Goal: Obtain resource: Download file/media

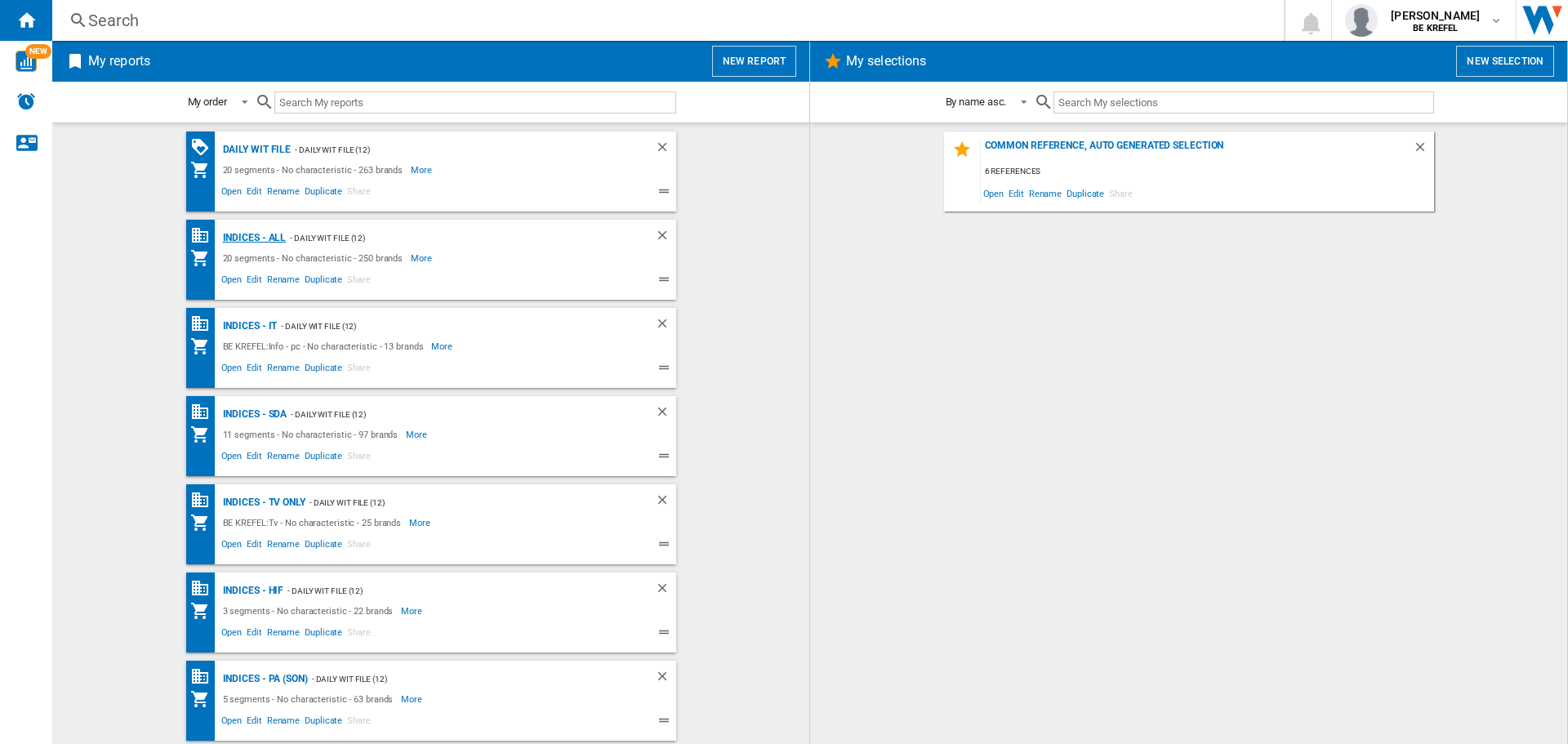
click at [249, 234] on div "Indices - All" at bounding box center [252, 237] width 68 height 20
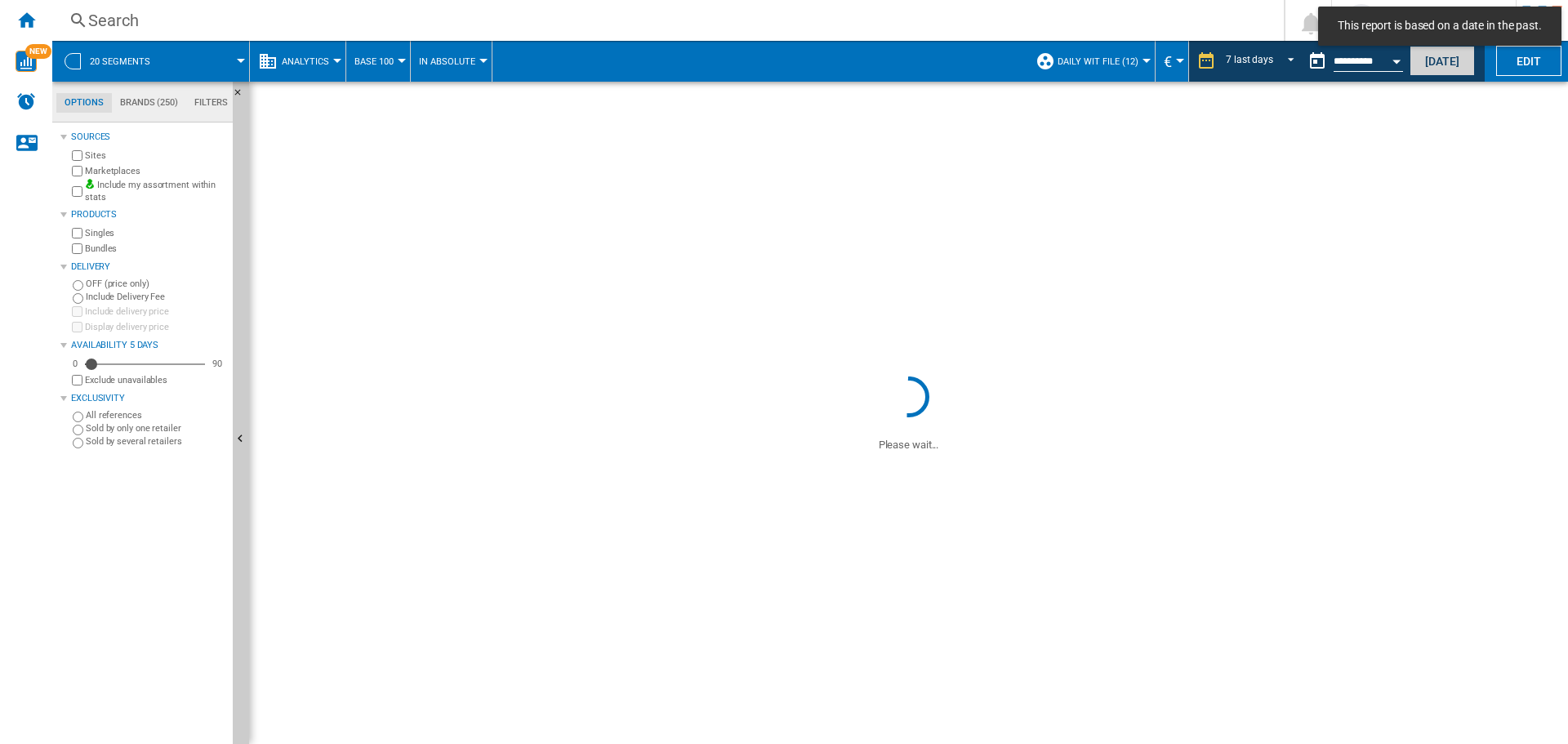
click at [1425, 64] on button "[DATE]" at bounding box center [1442, 60] width 65 height 30
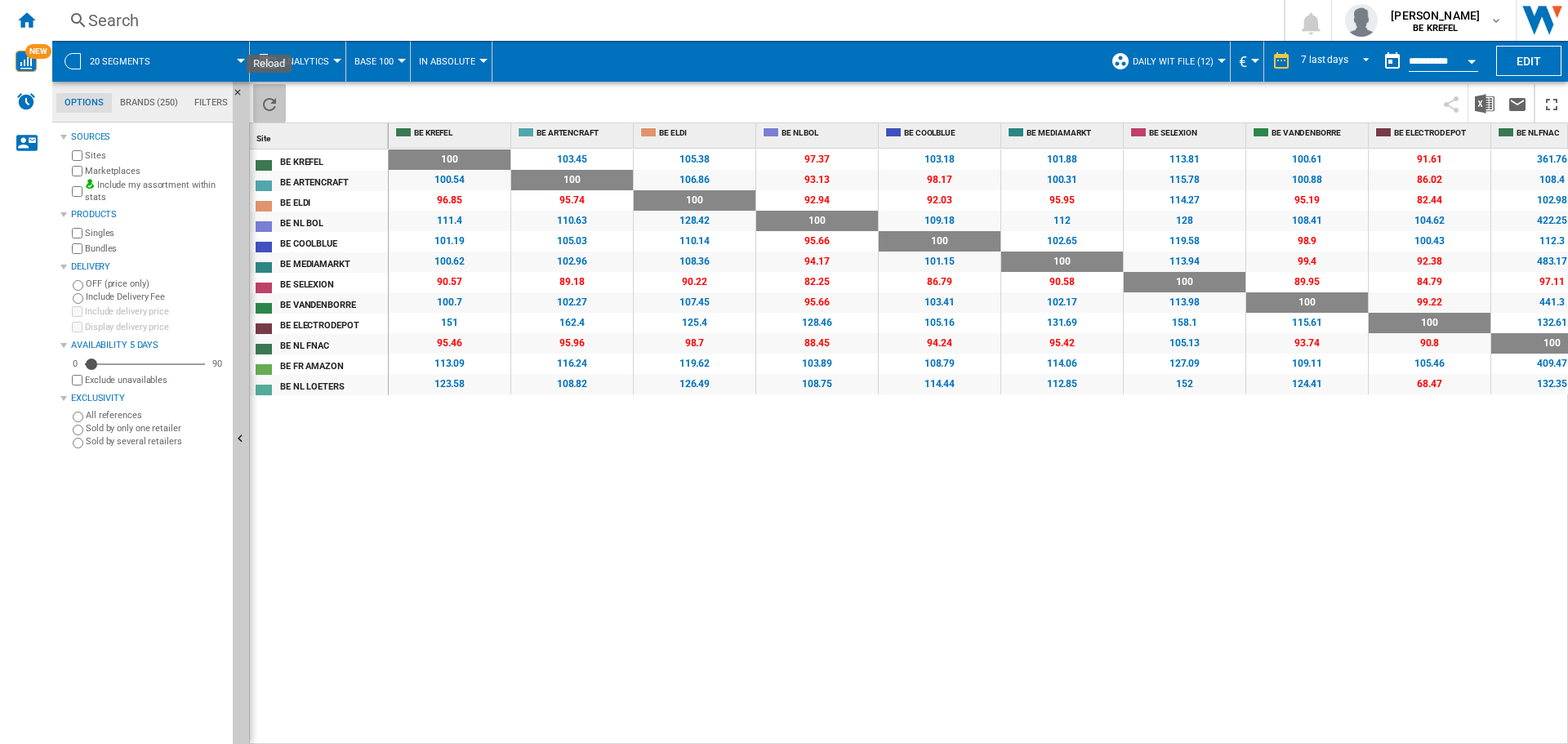
click at [270, 102] on ng-md-icon "Reload" at bounding box center [270, 105] width 19 height 19
drag, startPoint x: 525, startPoint y: 485, endPoint x: 488, endPoint y: 435, distance: 62.2
click at [525, 485] on div "100 0 % 103.45 +3.45 % 105.38 +5.38 % 97.37 -2.63 % 103.18 +3.18 % 101.88 +1.88…" at bounding box center [979, 446] width 1180 height 596
click at [1489, 103] on img "Download in Excel" at bounding box center [1485, 104] width 19 height 19
drag, startPoint x: 377, startPoint y: 540, endPoint x: 154, endPoint y: 108, distance: 486.2
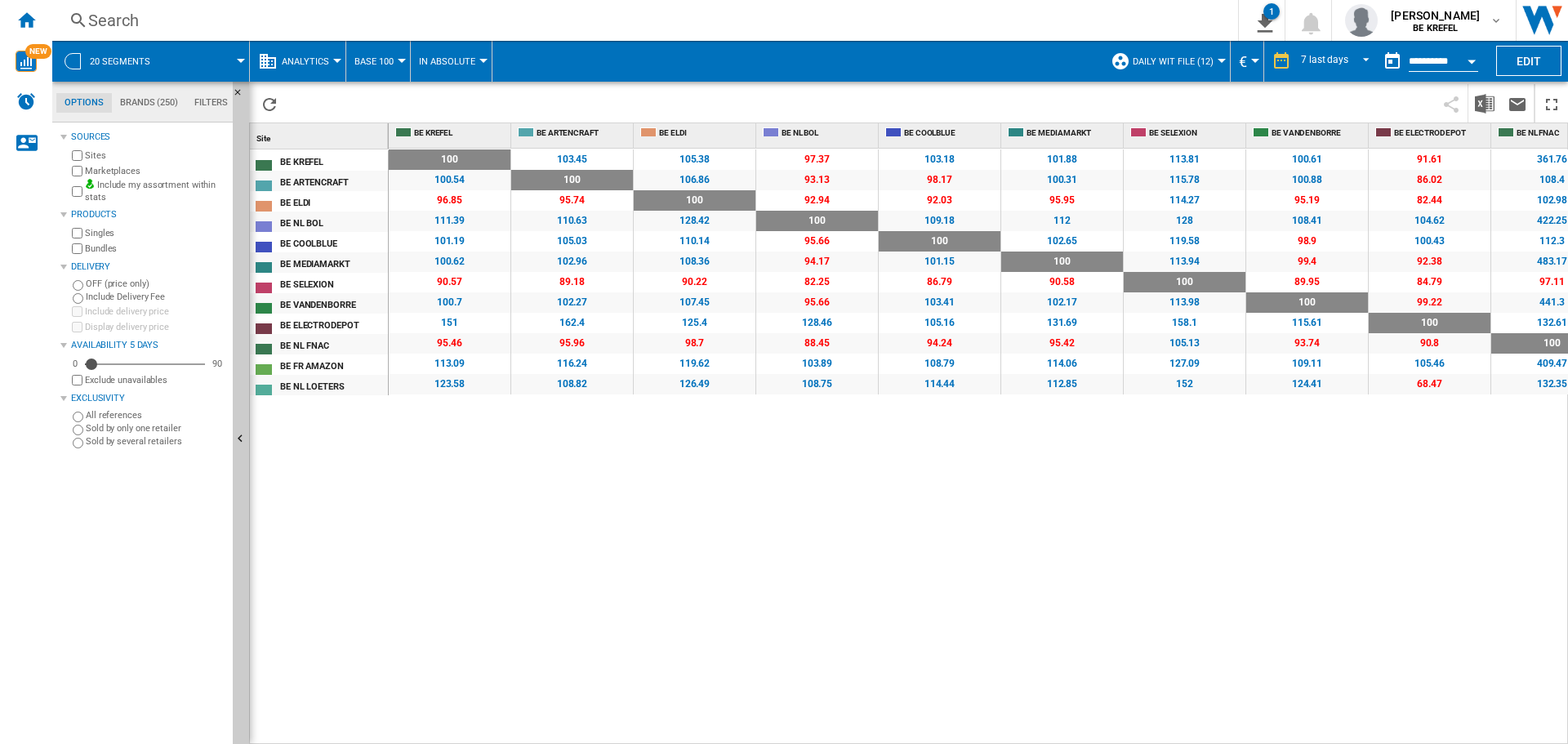
click at [377, 534] on div "BE KREFEL BE ARTENCRAFT BE ELDI BE NL BOL BE COOLBLUE BE MEDIAMARKT BE SELEXION…" at bounding box center [319, 444] width 139 height 588
click at [23, 25] on ng-md-icon "Home" at bounding box center [26, 19] width 19 height 19
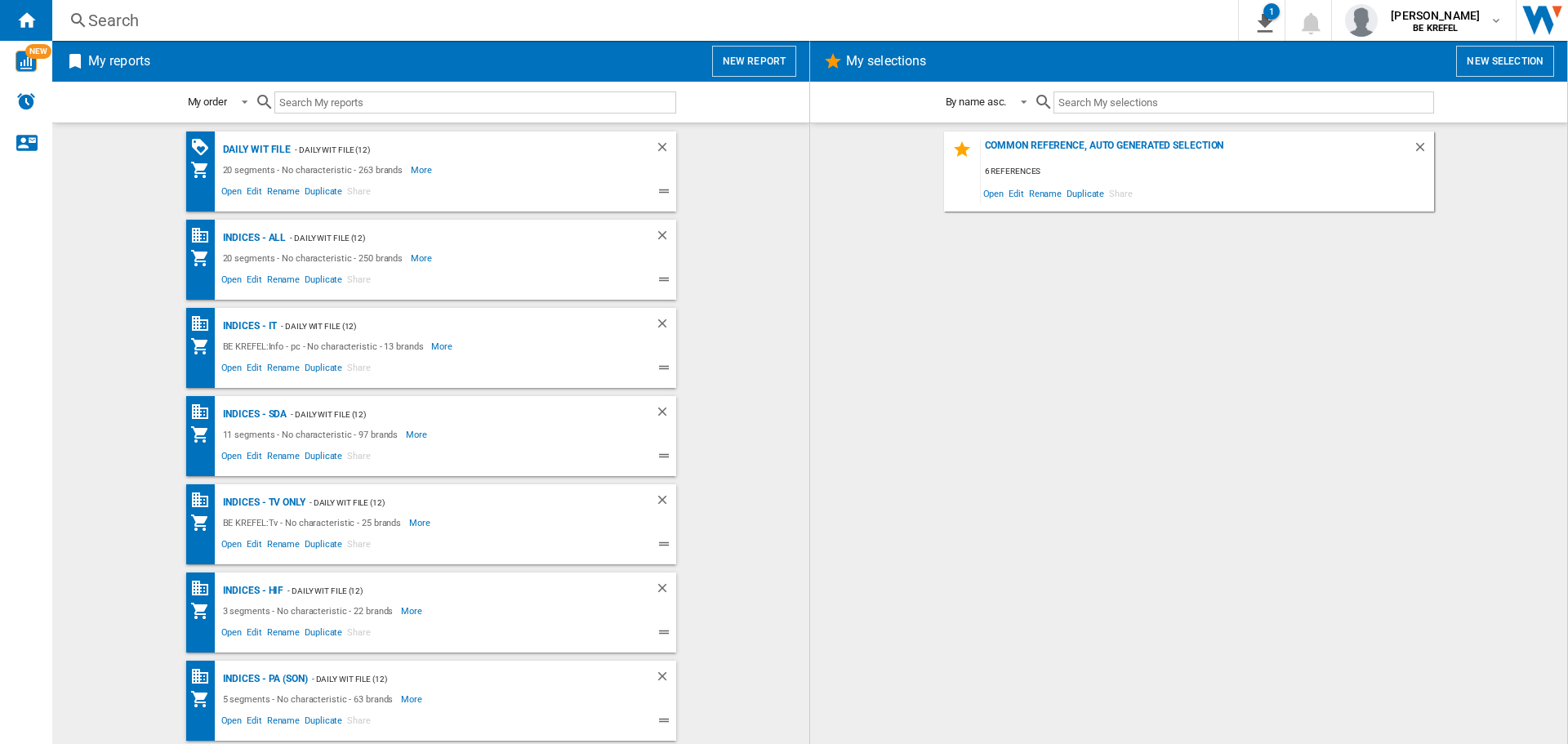
scroll to position [879, 0]
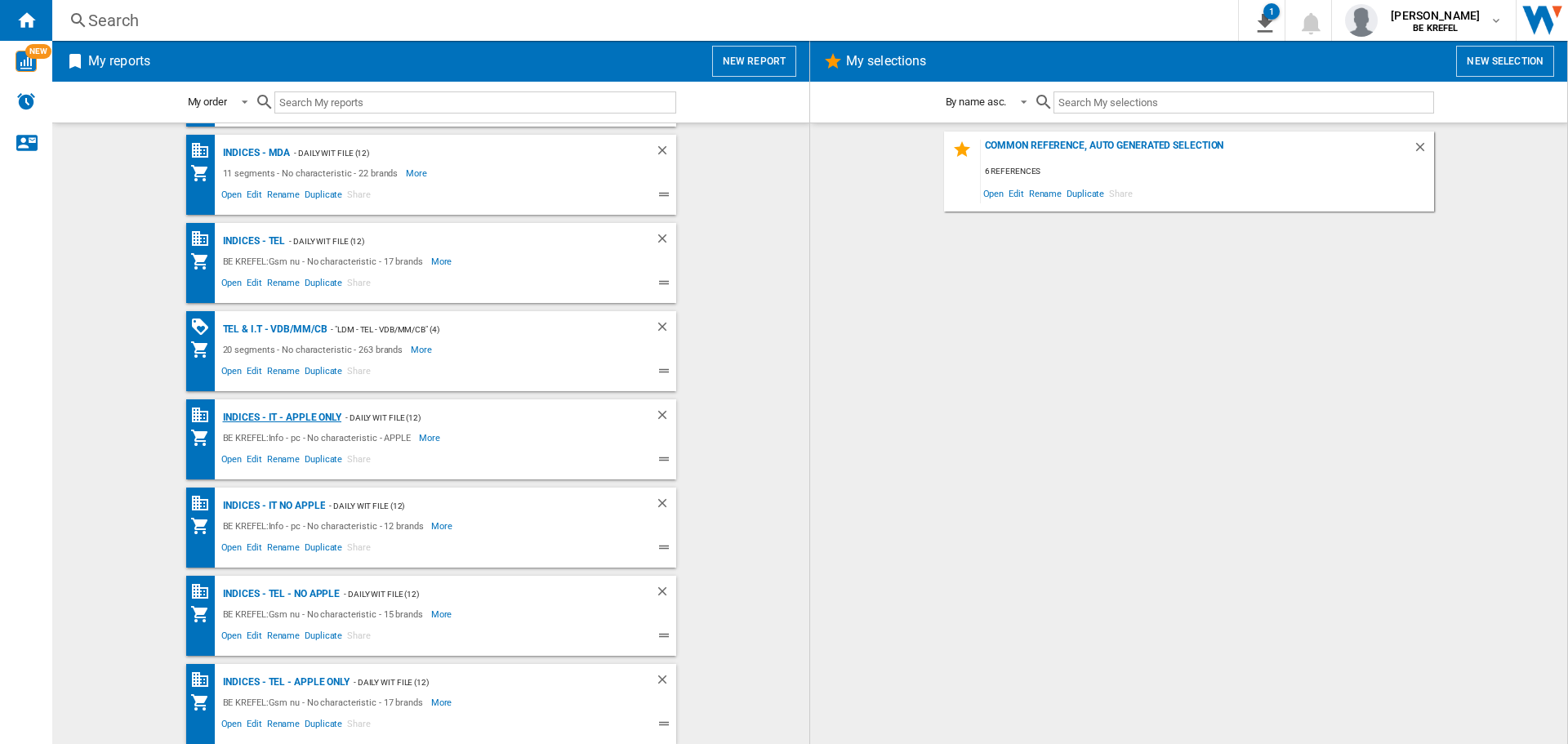
click at [238, 422] on div "Indices - IT - APPLE ONLY" at bounding box center [280, 418] width 123 height 20
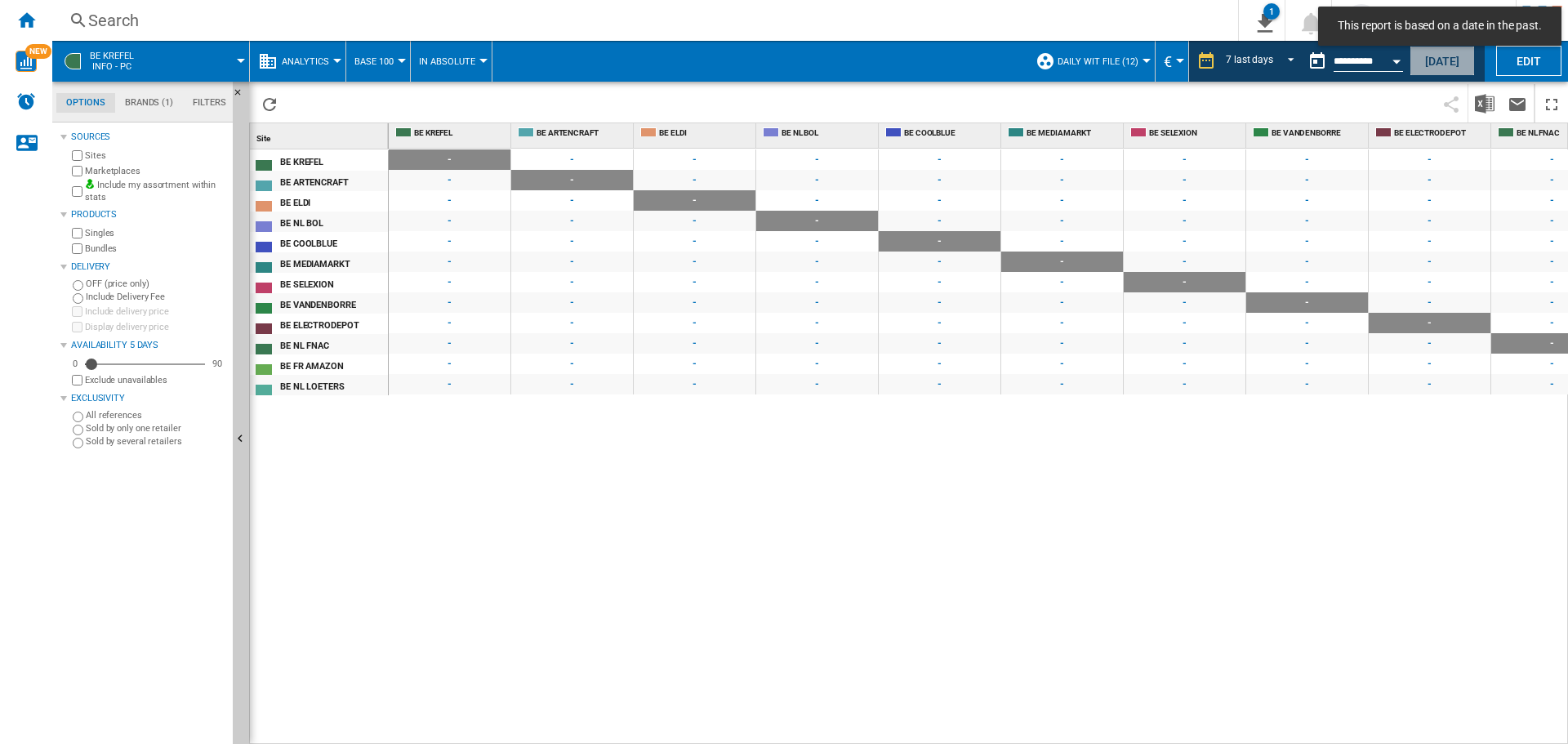
click at [1435, 56] on button "[DATE]" at bounding box center [1442, 60] width 65 height 30
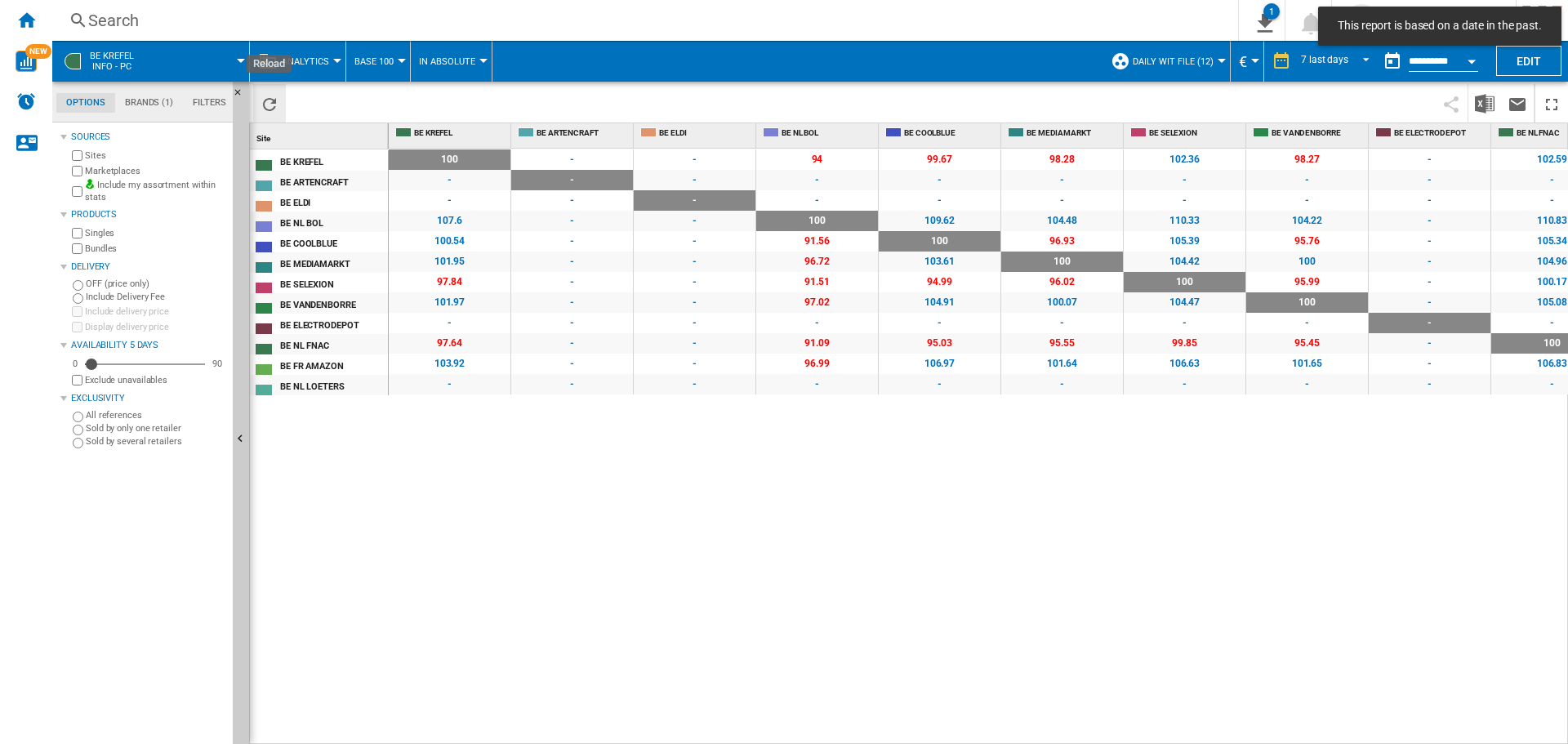
click at [267, 107] on ng-md-icon "Reload" at bounding box center [270, 105] width 19 height 19
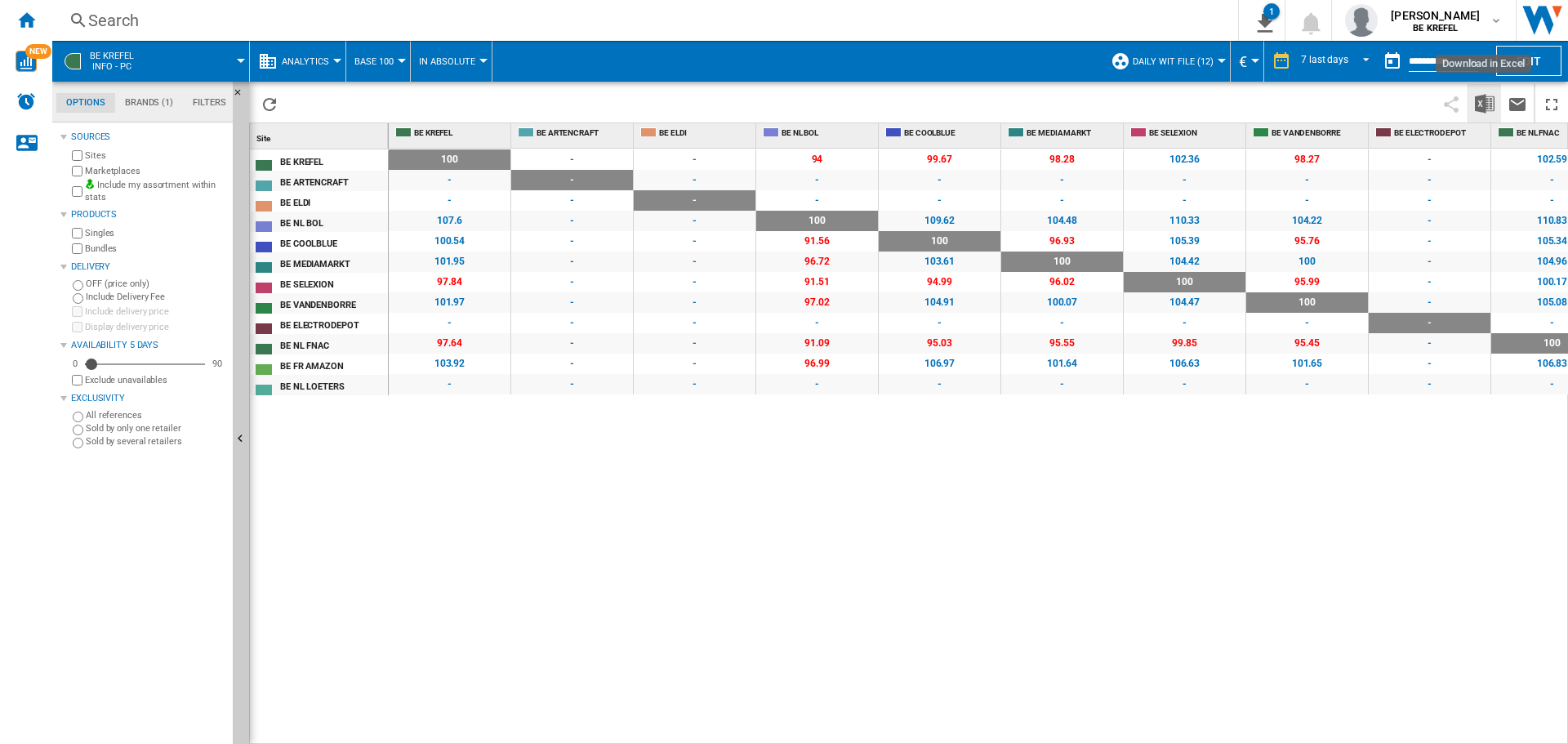
click at [1487, 107] on img "Download in Excel" at bounding box center [1485, 104] width 19 height 19
click at [37, 18] on div "Home" at bounding box center [26, 20] width 52 height 41
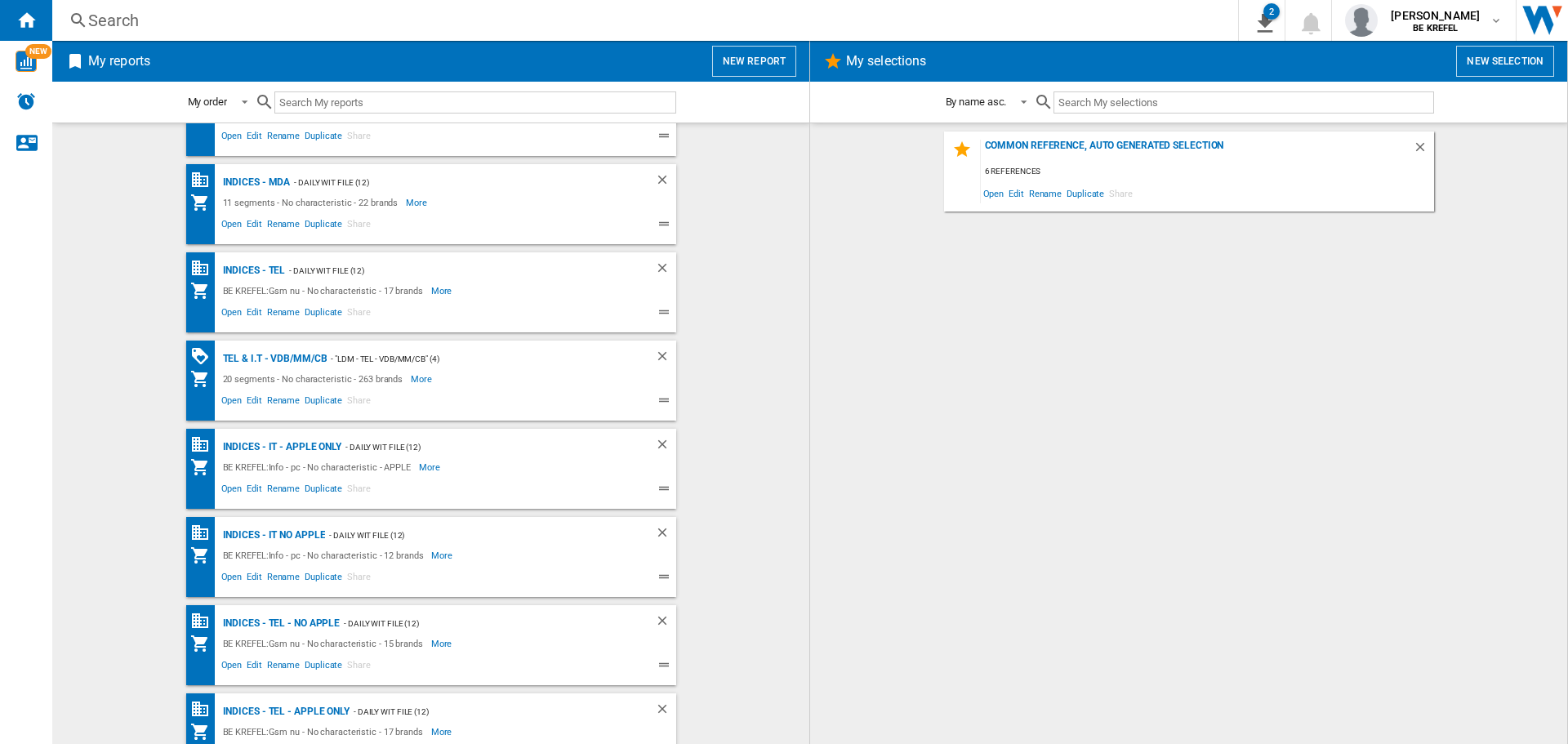
scroll to position [879, 0]
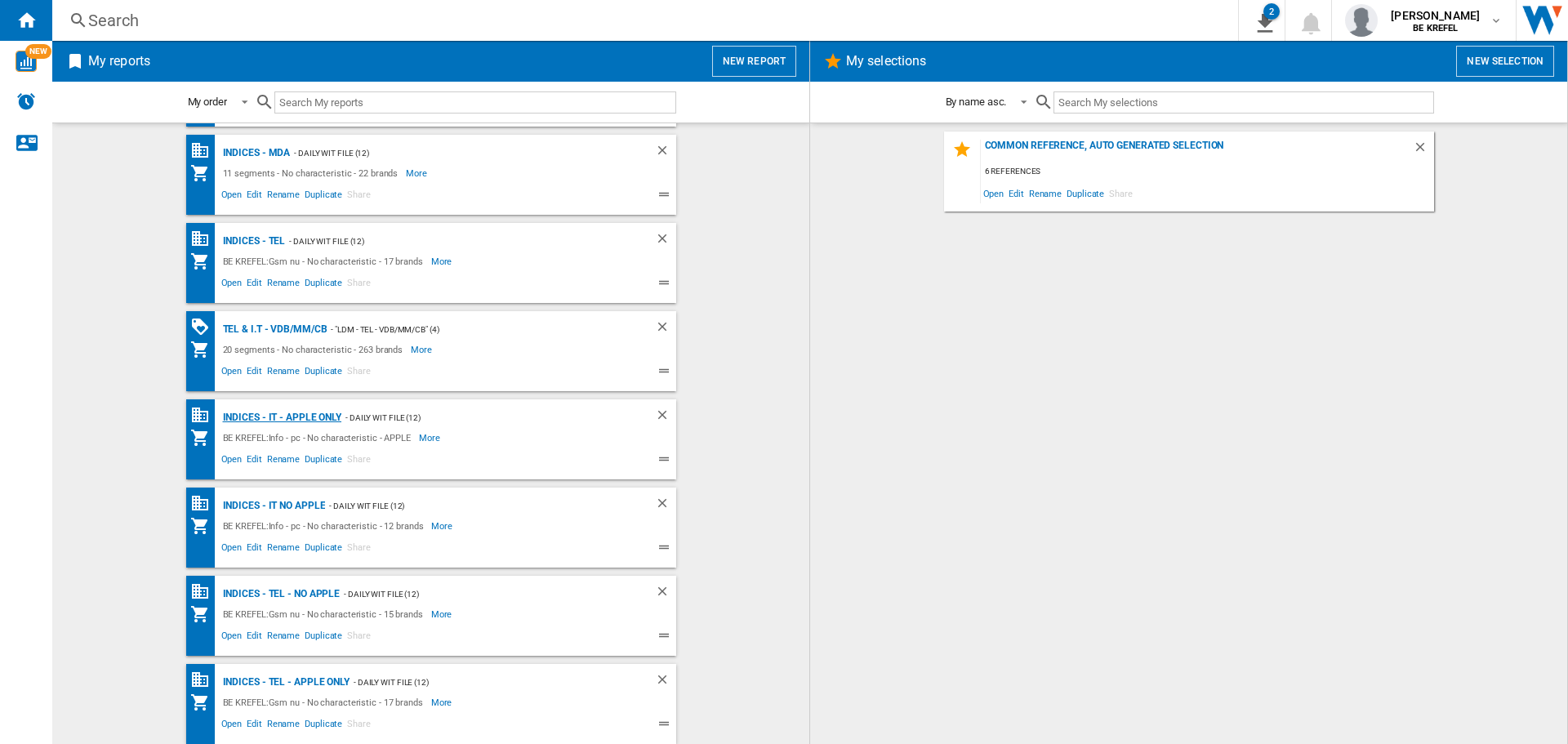
click at [263, 420] on div "Indices - IT - APPLE ONLY" at bounding box center [280, 418] width 123 height 20
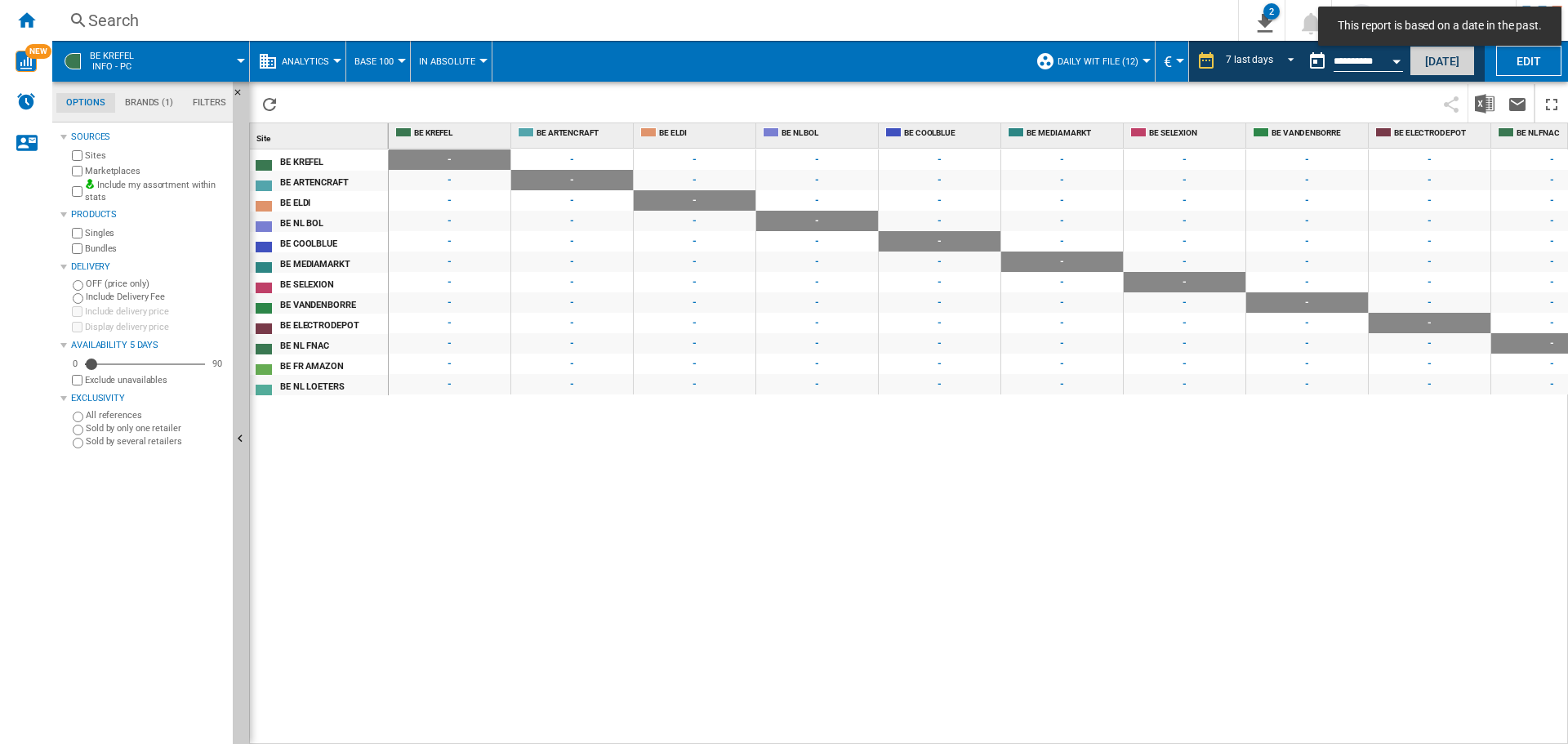
click at [1438, 66] on button "[DATE]" at bounding box center [1442, 60] width 65 height 30
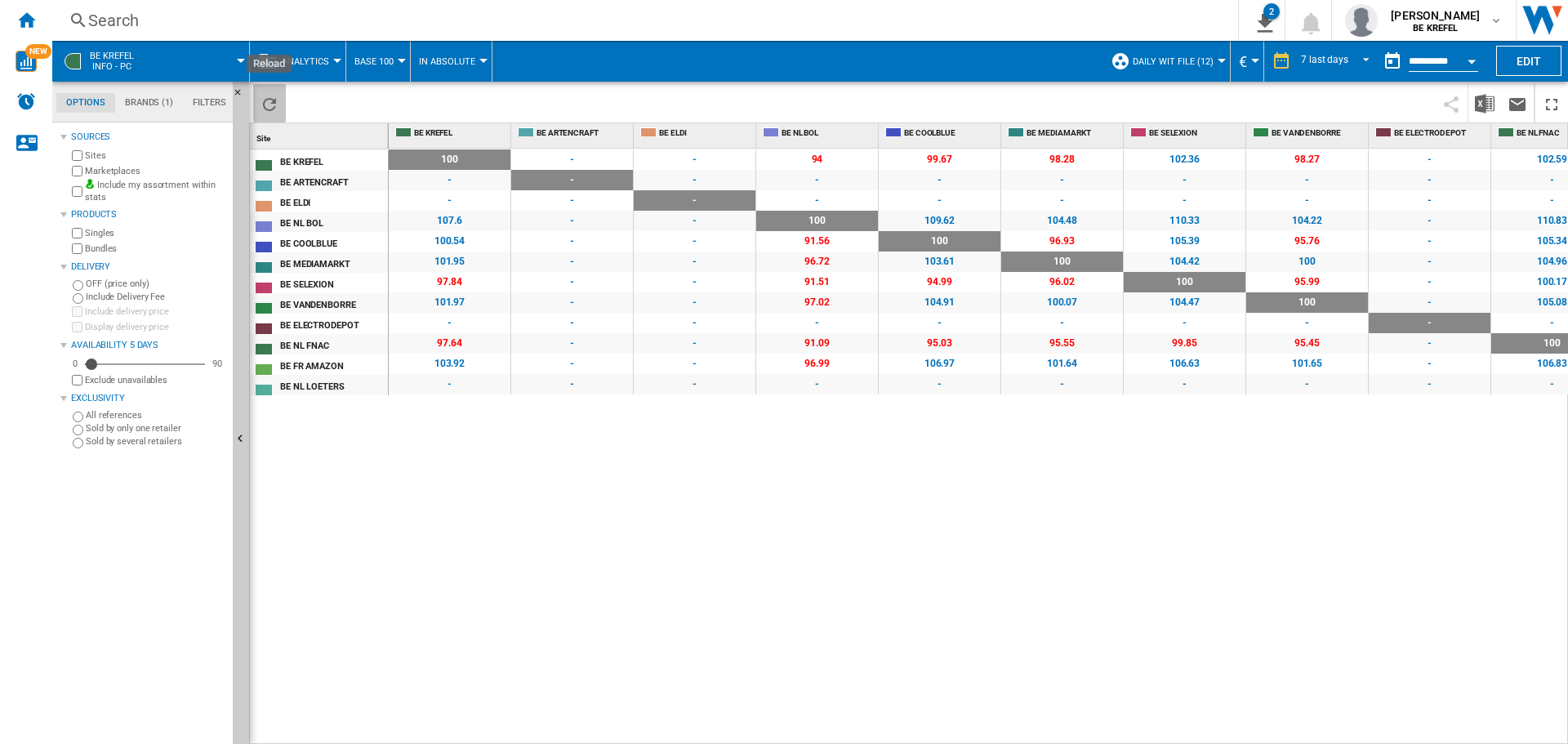
click at [275, 103] on ng-md-icon "Reload" at bounding box center [270, 105] width 19 height 19
click at [18, 16] on ng-md-icon "Home" at bounding box center [26, 19] width 19 height 19
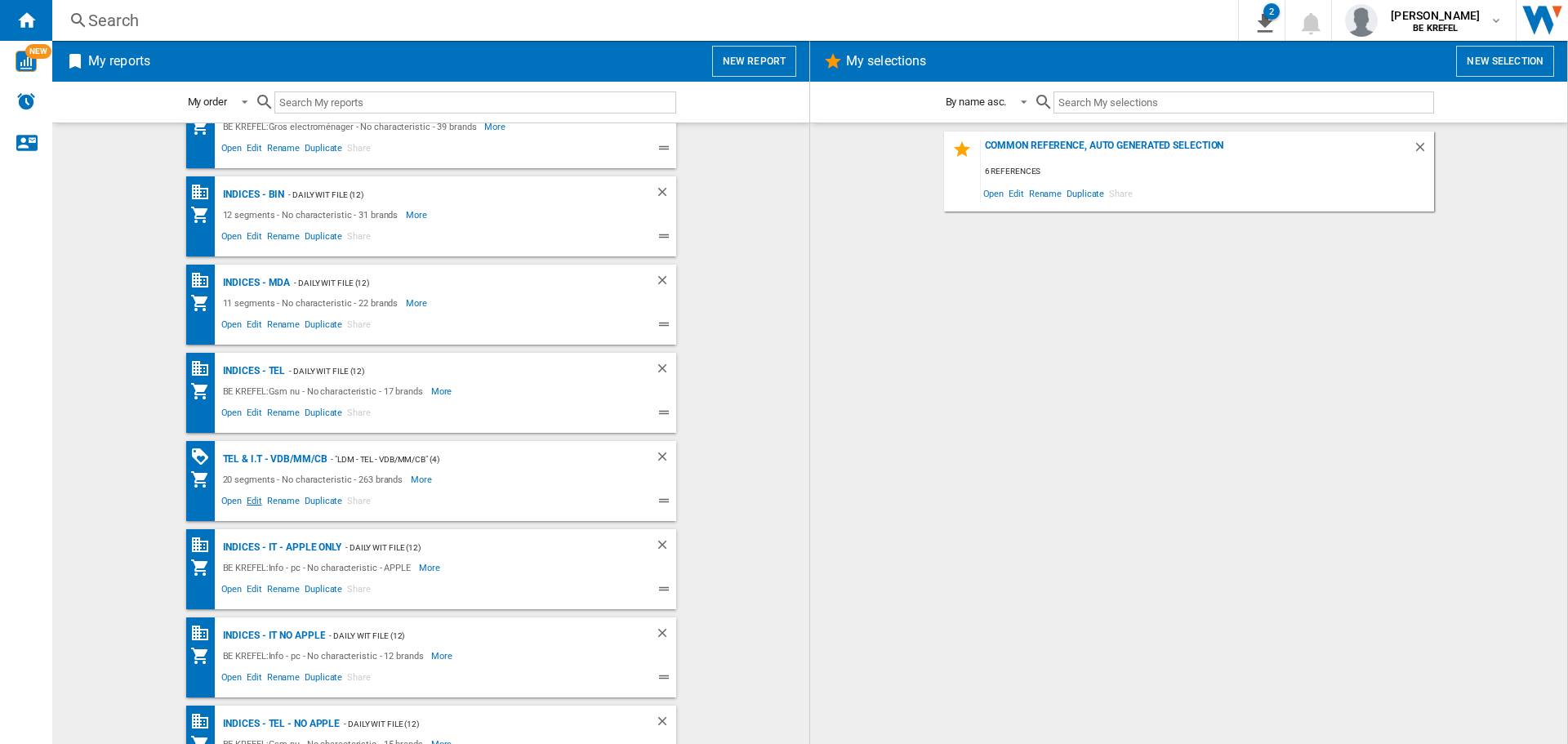
scroll to position [879, 0]
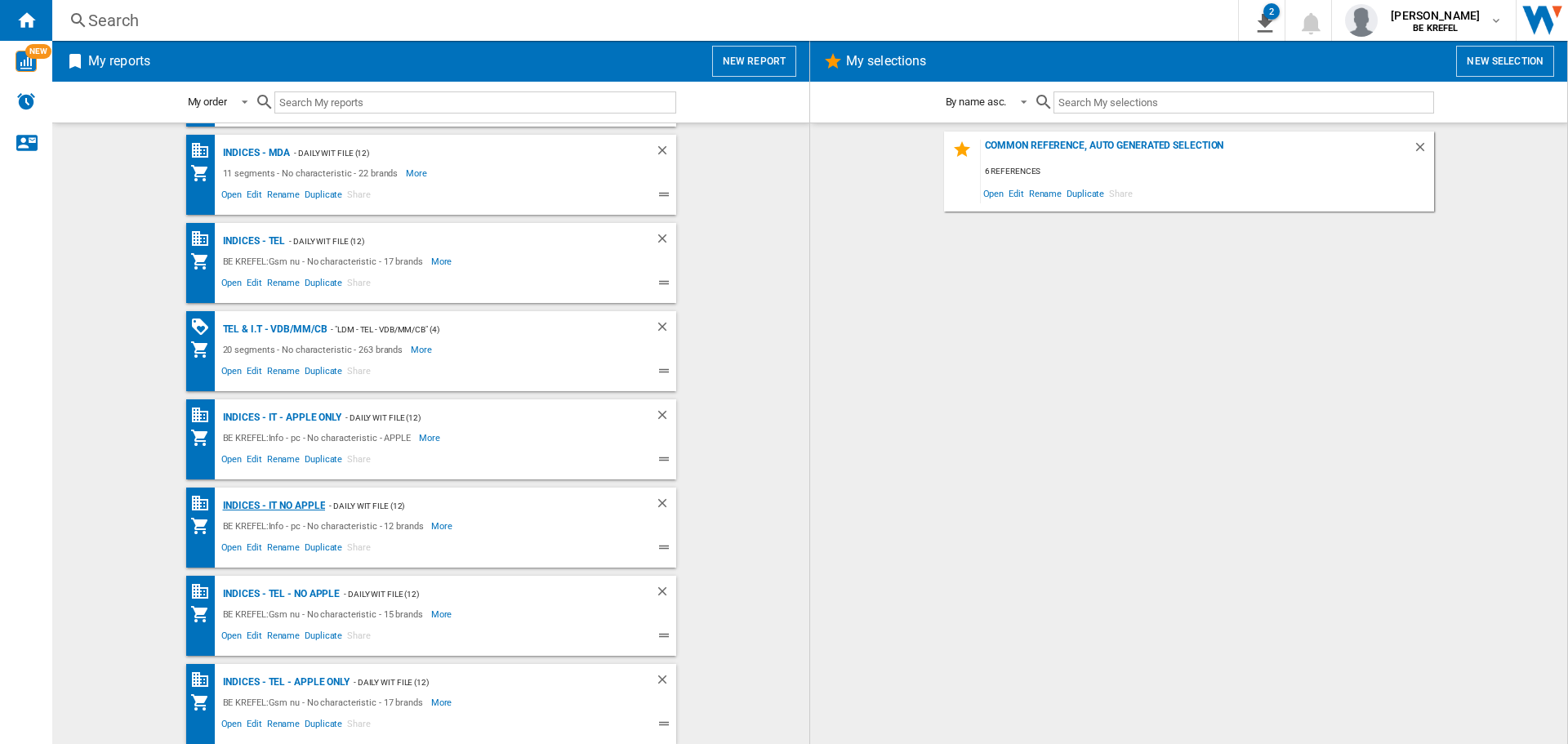
click at [280, 509] on div "Indices - IT NO APPLE" at bounding box center [272, 506] width 107 height 20
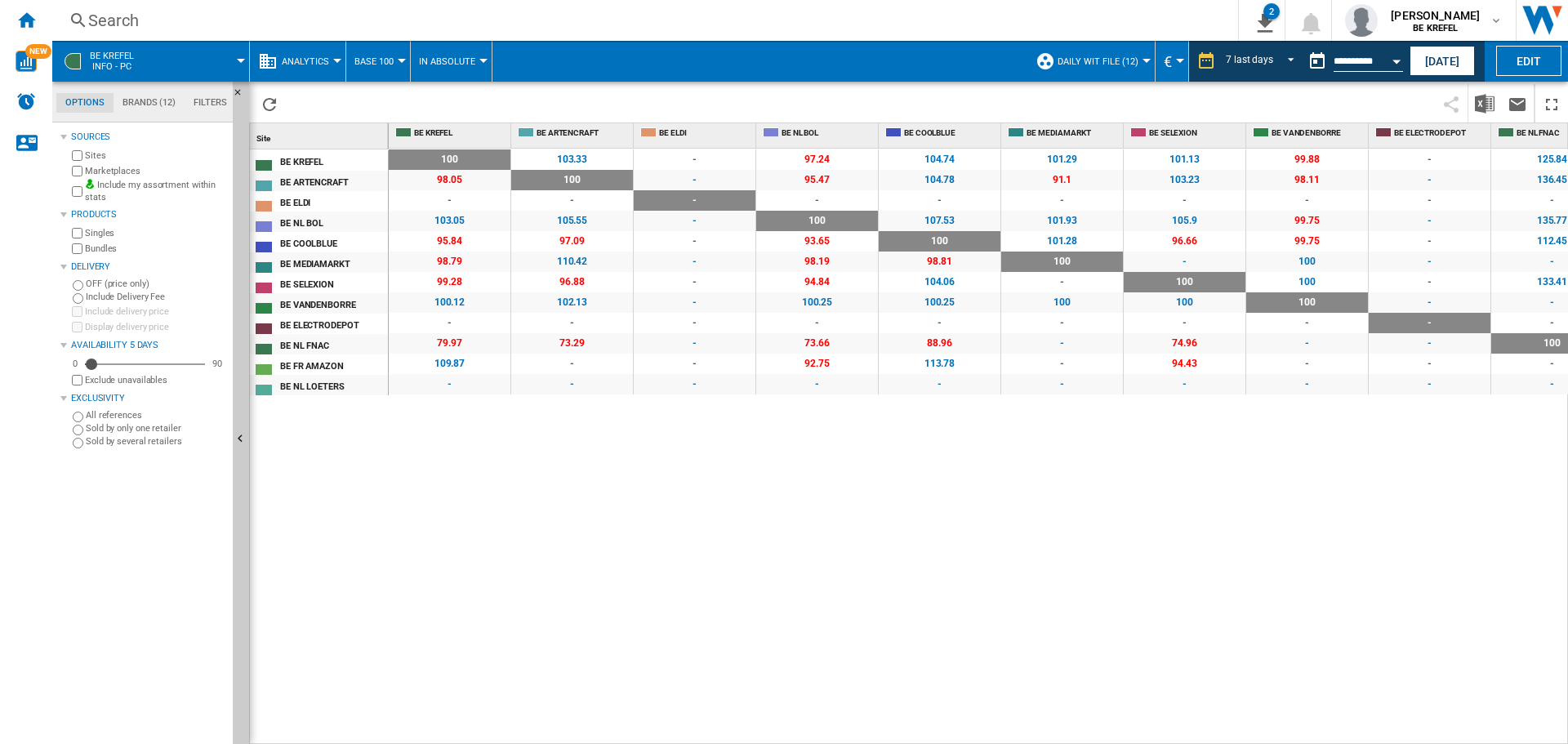
click at [723, 499] on div "100 0 % 103.33 +3.33 % - - 97.24 -2.76 % 104.74 +4.74 % 101.29 +1.29 % 101.13 +…" at bounding box center [979, 446] width 1180 height 596
click at [1447, 53] on button "[DATE]" at bounding box center [1442, 60] width 65 height 30
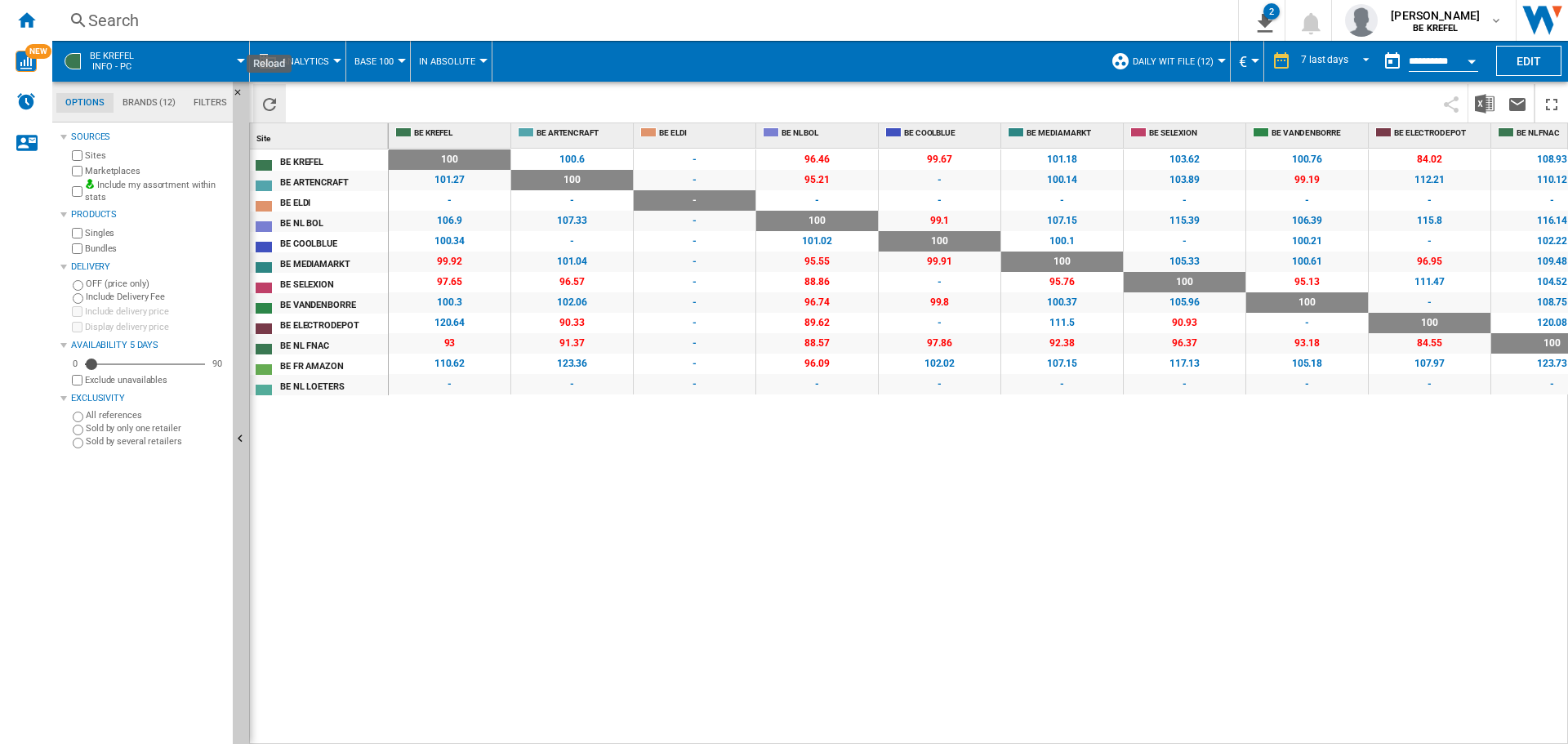
click at [266, 108] on ng-md-icon "Reload" at bounding box center [270, 105] width 19 height 19
click at [1174, 588] on div "100 0 % 100.6 +0.6 % - - 96.46 -3.54 % 99.67 -0.33 % 101.18 +1.18 % 103.62 +3.6…" at bounding box center [979, 446] width 1180 height 596
click at [1474, 102] on button "Download in Excel" at bounding box center [1485, 104] width 33 height 38
click at [18, 23] on ng-md-icon "Home" at bounding box center [26, 19] width 19 height 19
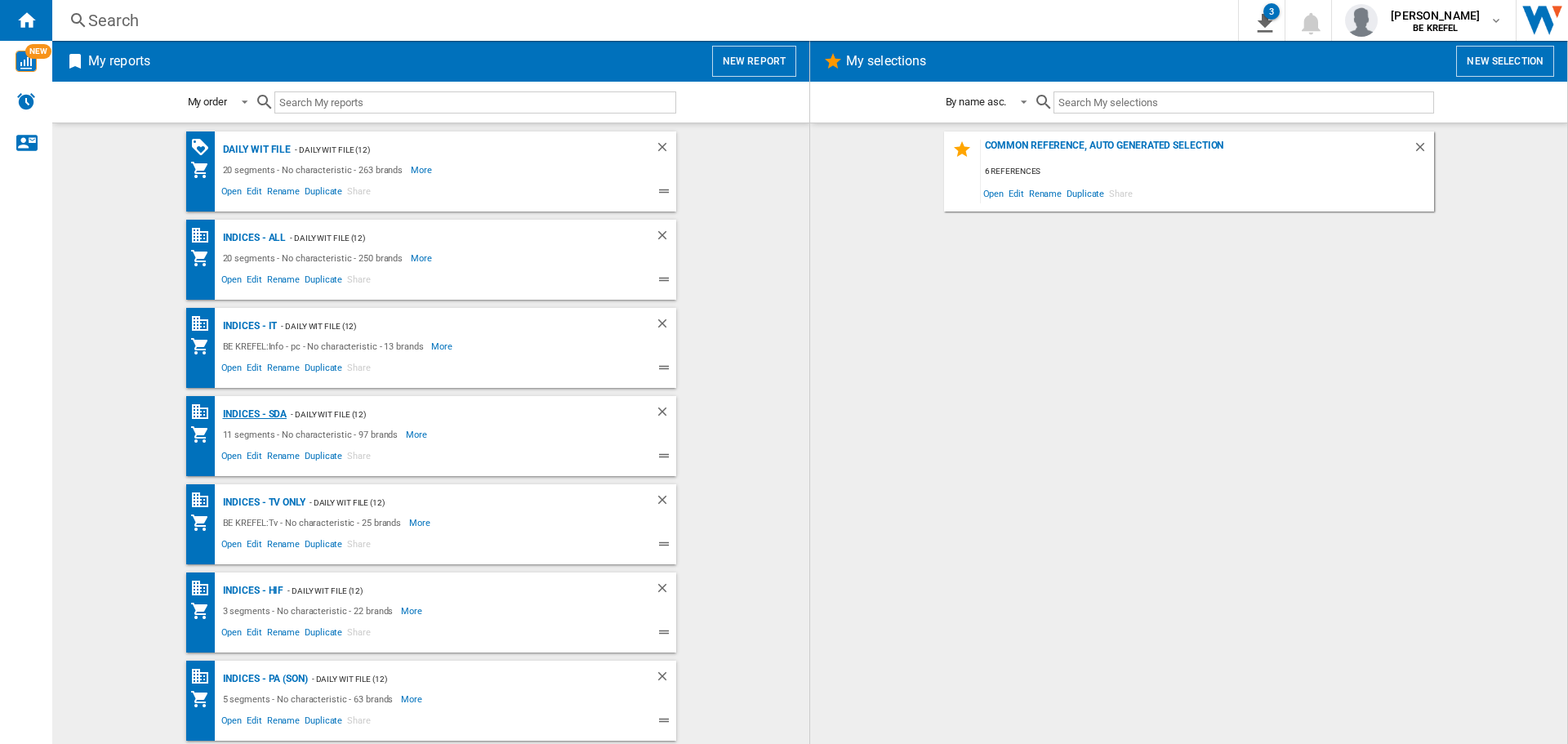
click at [233, 418] on div "Indices - SDA" at bounding box center [252, 414] width 68 height 20
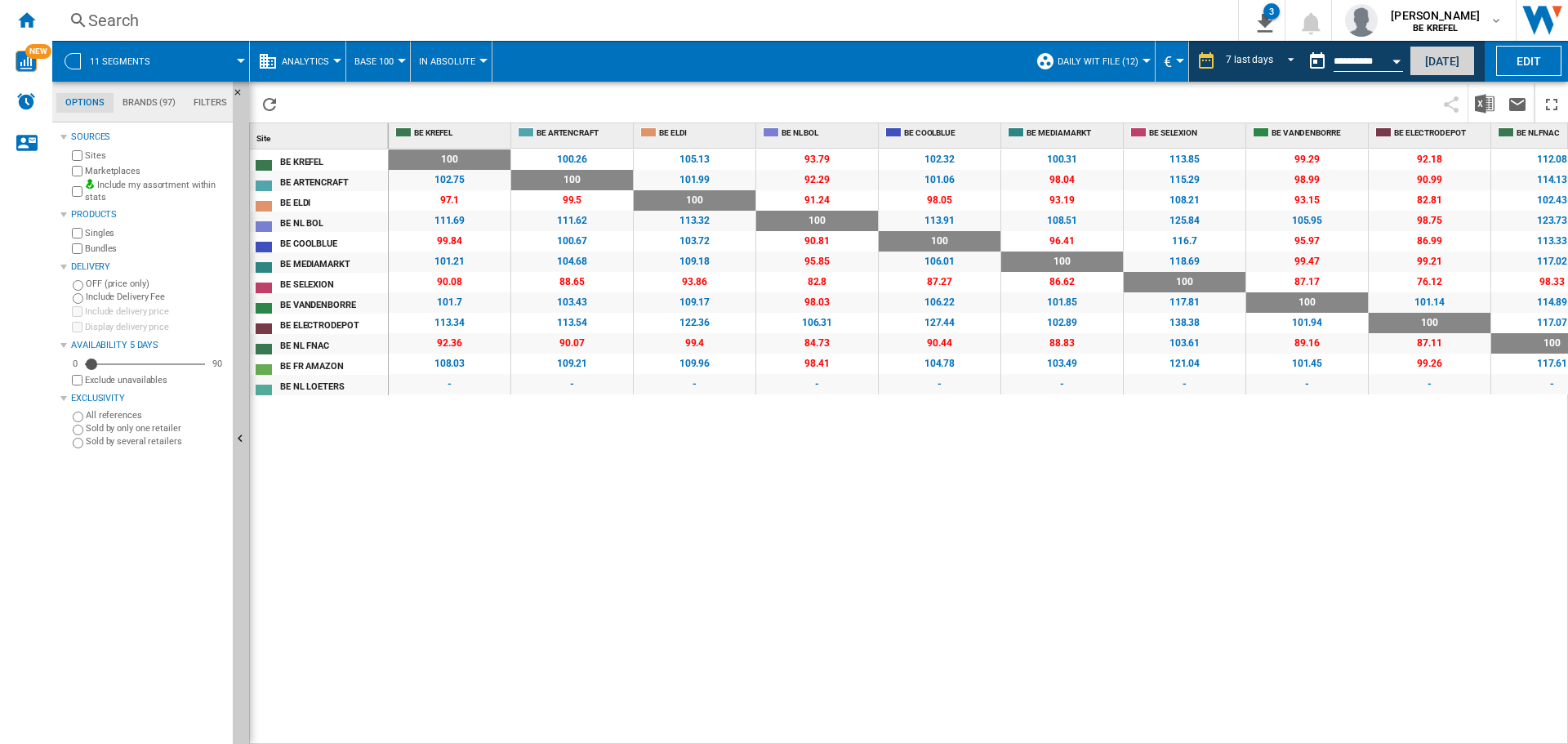
click at [1441, 68] on button "[DATE]" at bounding box center [1442, 60] width 65 height 30
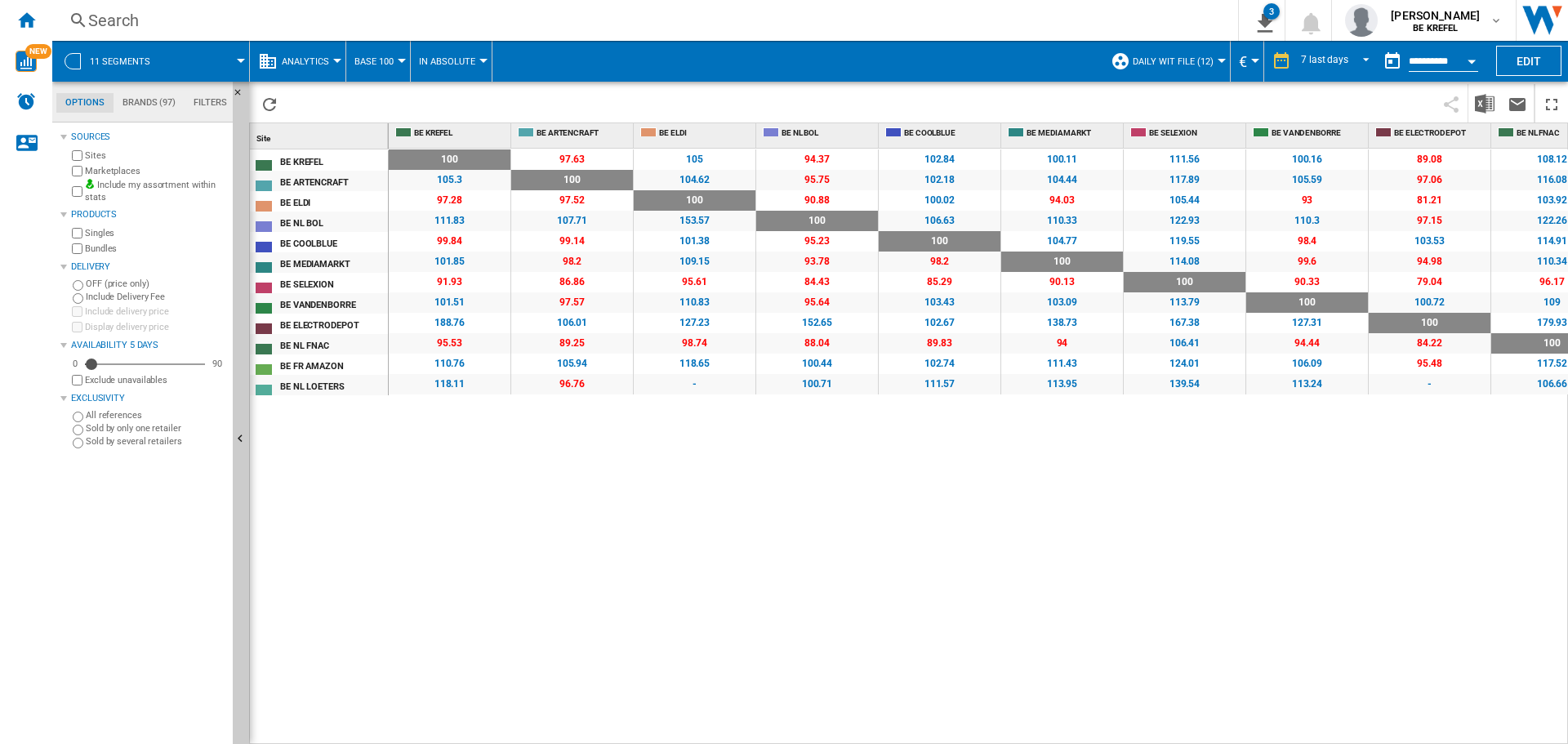
click at [934, 508] on div "100 0 % 97.63 -2.37 % 105 +5 % 94.37 -5.63 % 102.84 +2.84 % 100.11 +0.11 % 111.…" at bounding box center [979, 446] width 1180 height 596
click at [270, 95] on ng-md-icon "Reload" at bounding box center [270, 105] width 19 height 19
click at [1479, 96] on img "Download in Excel" at bounding box center [1485, 104] width 19 height 19
click at [666, 434] on div "100 0 % 97.63 -2.37 % 105 +5 % 94.37 -5.63 % 102.84 +2.84 % 100.11 +0.11 % 111.…" at bounding box center [979, 446] width 1180 height 596
click at [18, 21] on ng-md-icon "Home" at bounding box center [26, 19] width 19 height 19
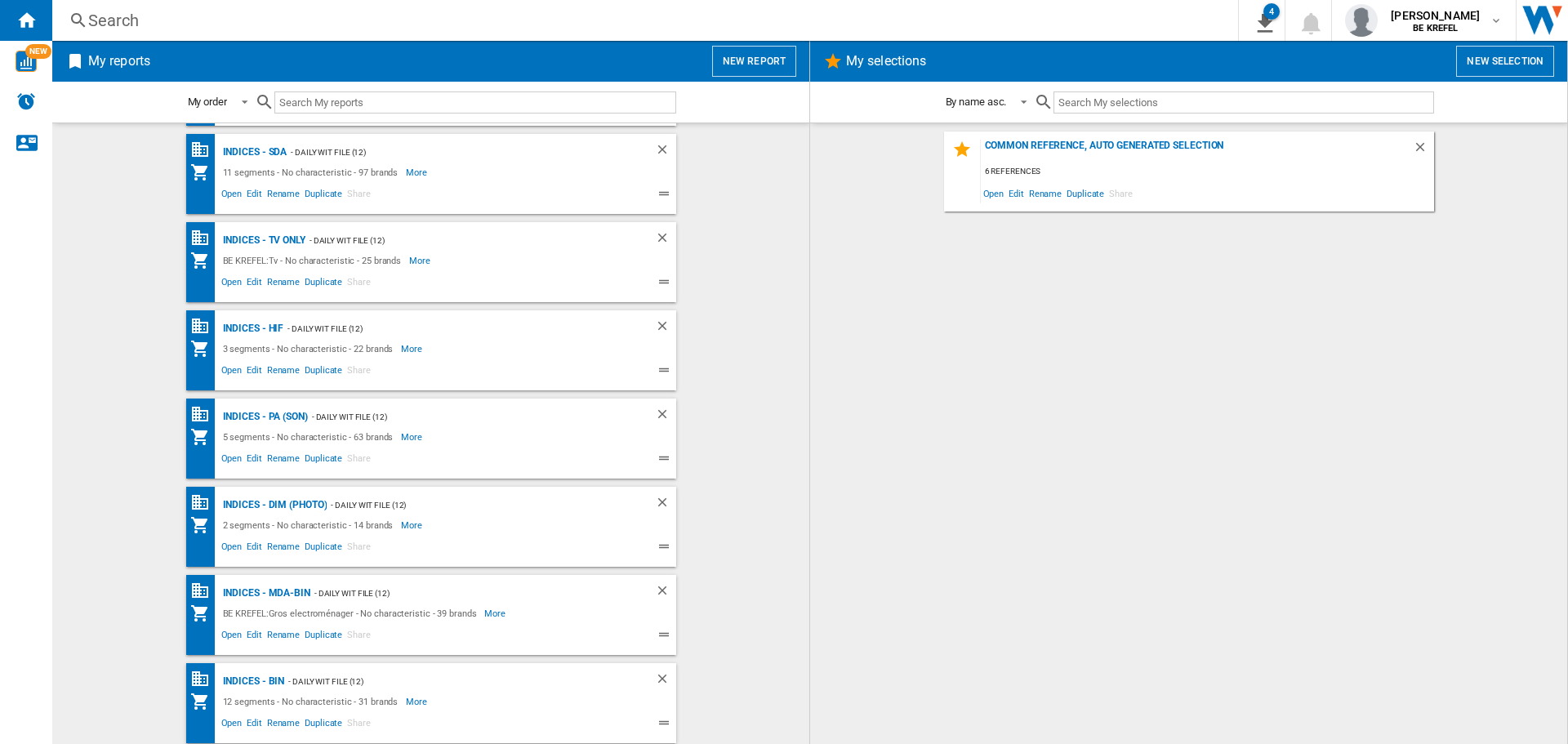
scroll to position [226, 0]
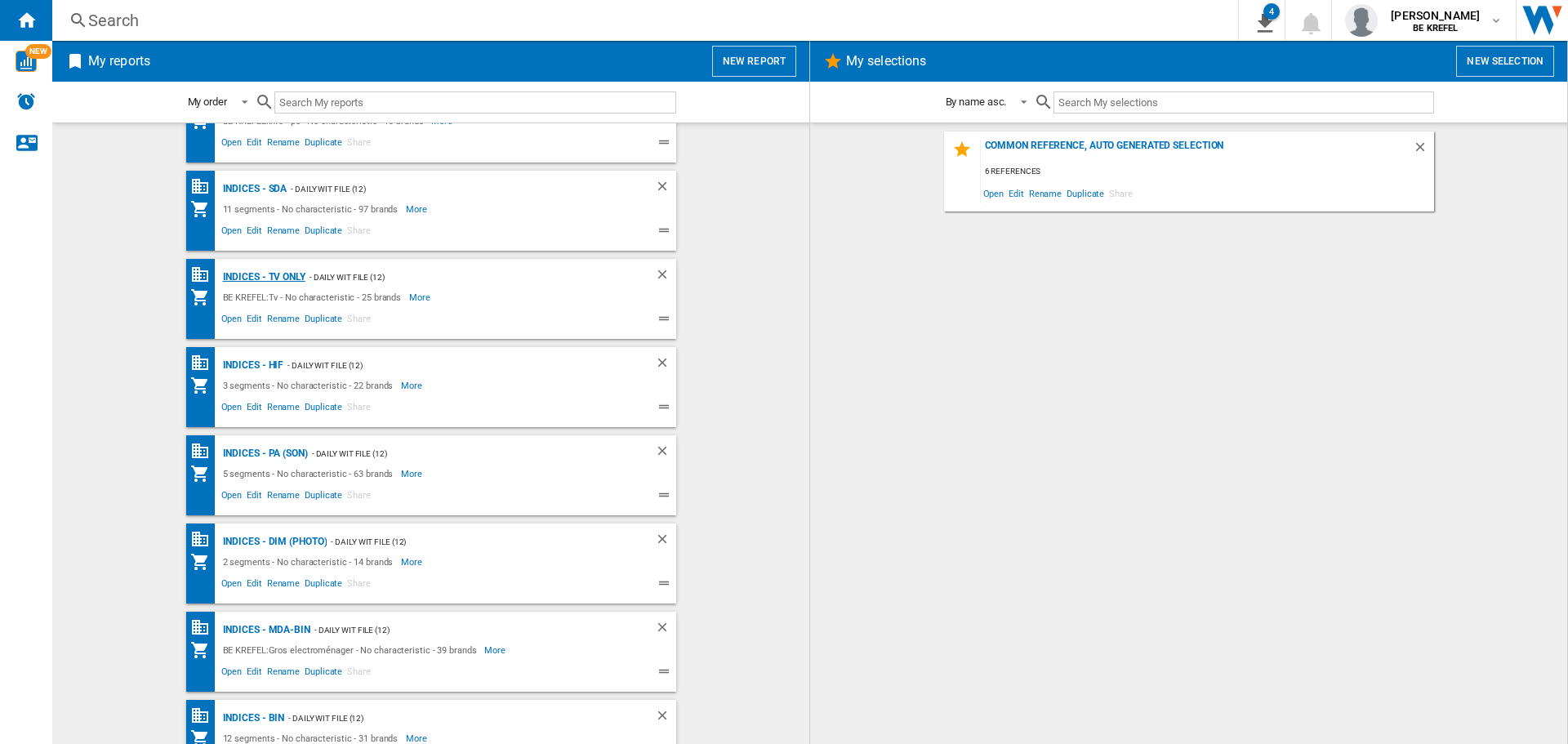
click at [261, 272] on div "Indices - TV only" at bounding box center [262, 276] width 86 height 20
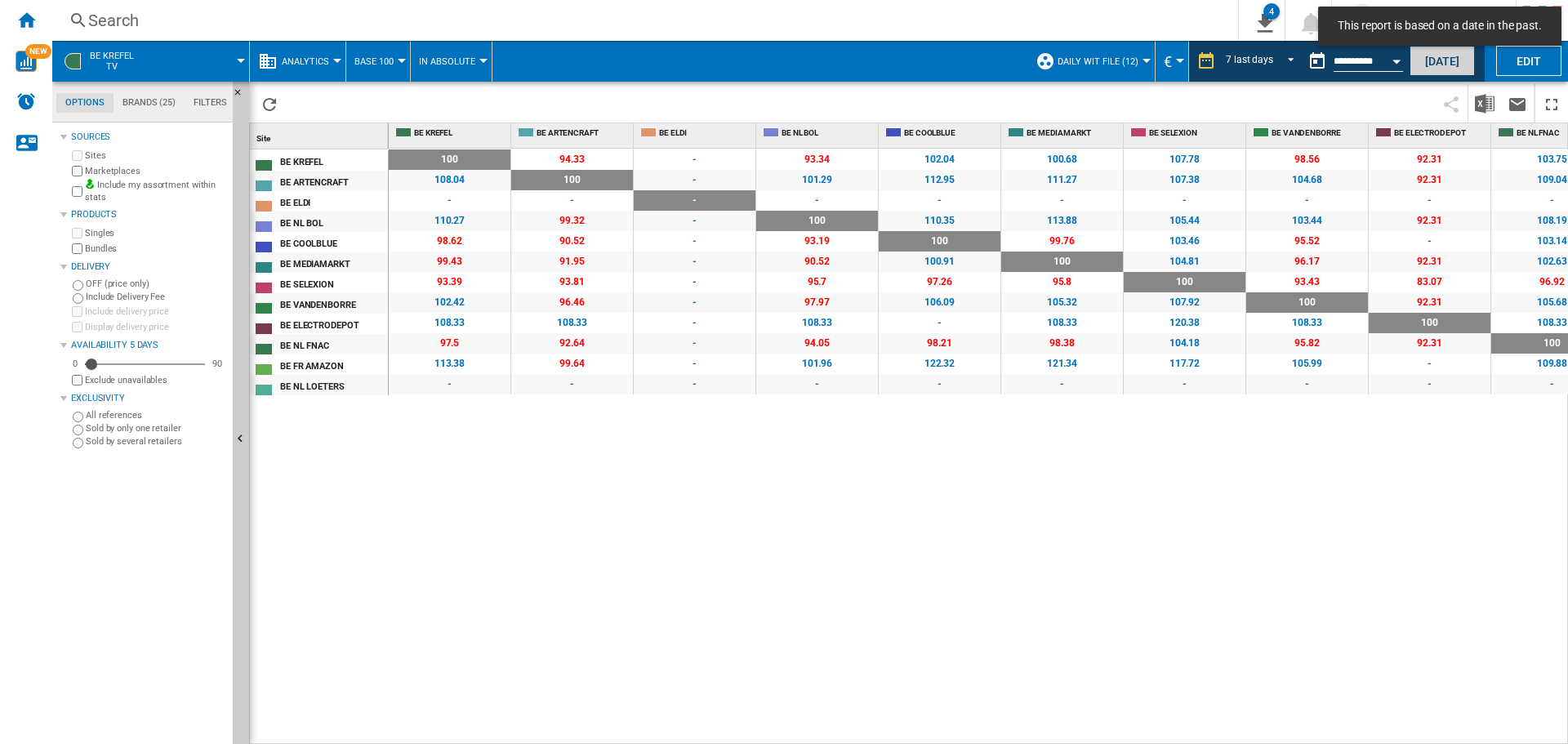
click at [1452, 60] on button "[DATE]" at bounding box center [1442, 60] width 65 height 30
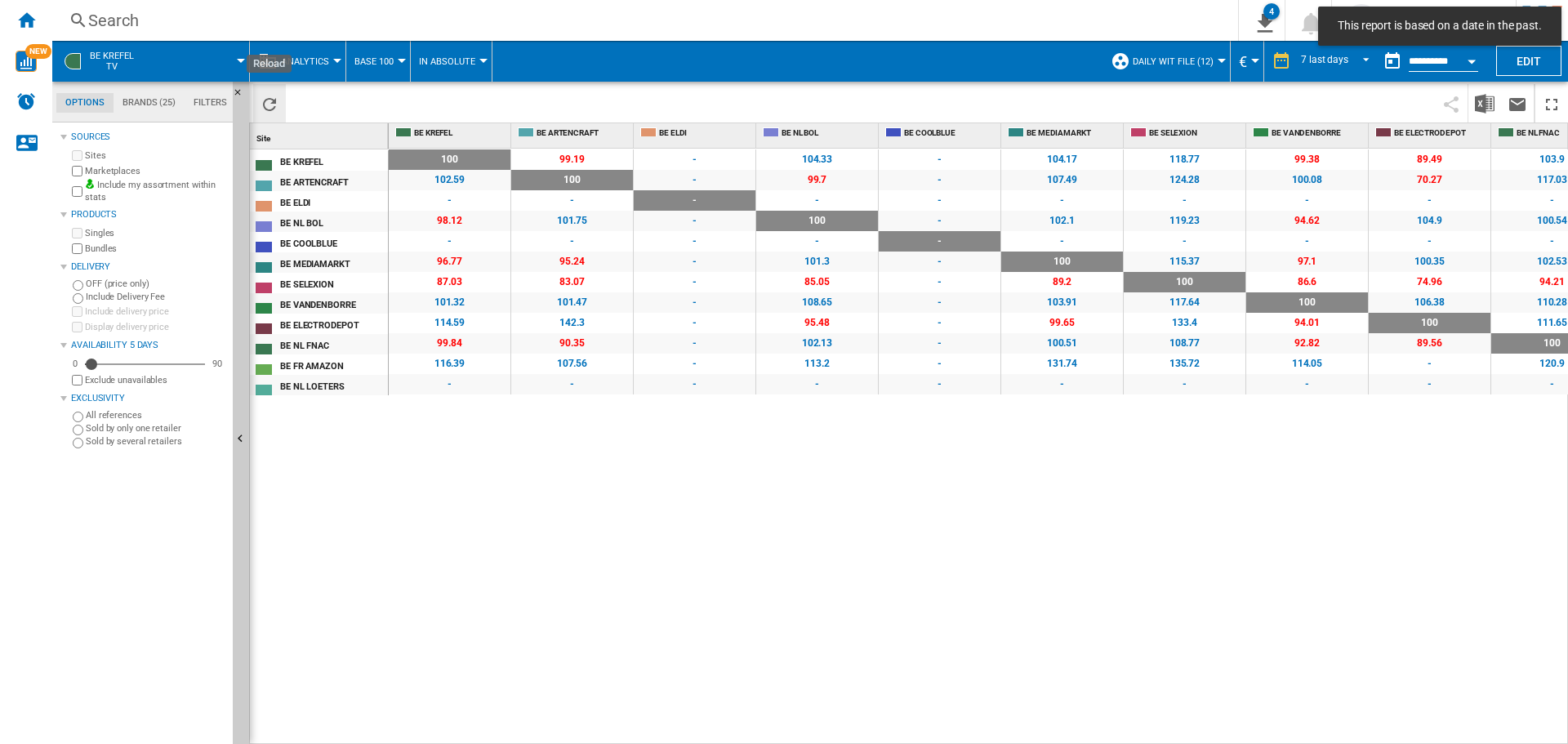
click at [273, 107] on ng-md-icon "Reload" at bounding box center [270, 105] width 19 height 19
drag, startPoint x: 790, startPoint y: 531, endPoint x: 1225, endPoint y: 263, distance: 510.9
click at [792, 532] on div "100 0 % 99.19 -0.81 % - - 104.33 +4.33 % - - 104.17 +4.17 % 118.77 +18.77 % 99.…" at bounding box center [979, 446] width 1180 height 596
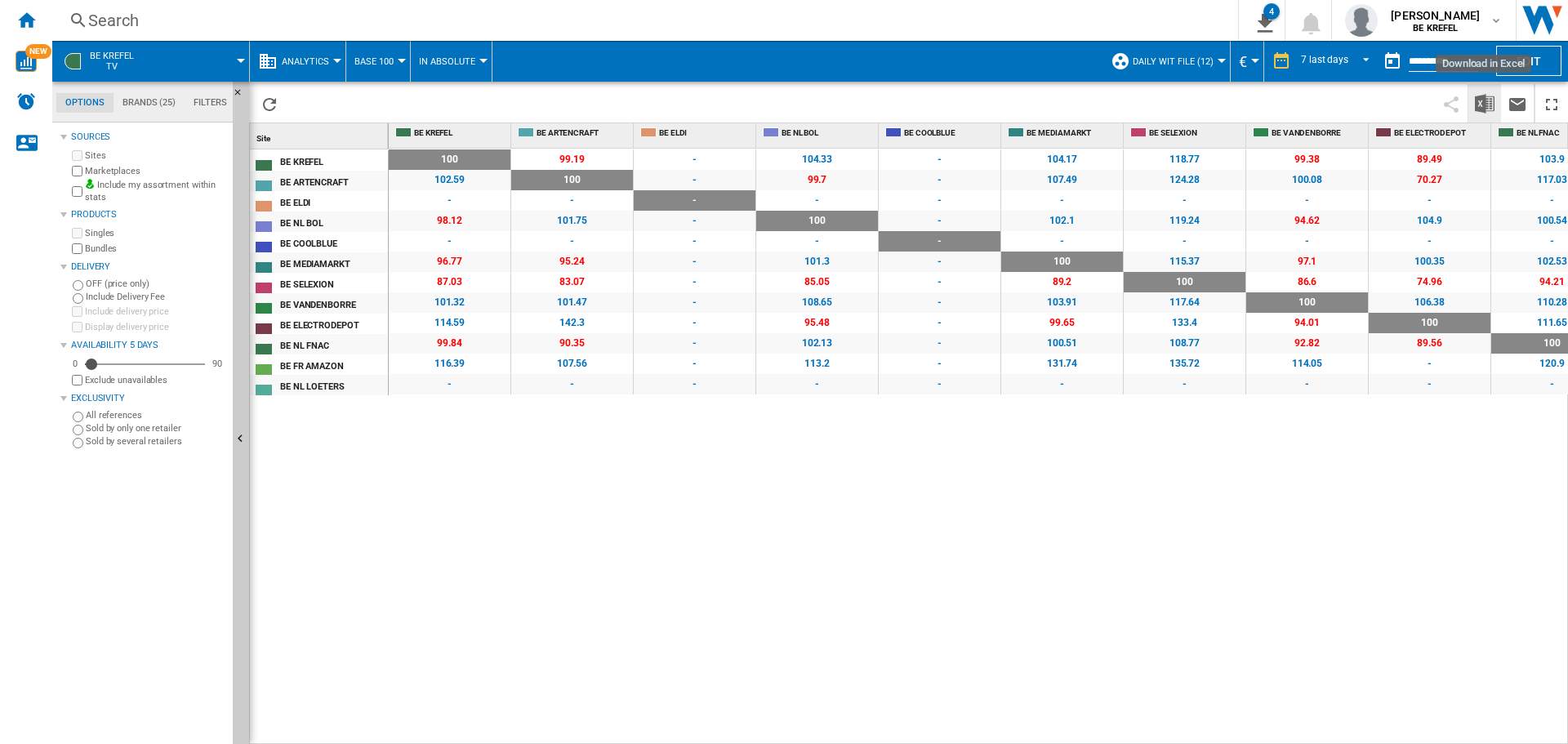
click at [1493, 103] on img "Download in Excel" at bounding box center [1485, 104] width 19 height 19
